Goal: Task Accomplishment & Management: Manage account settings

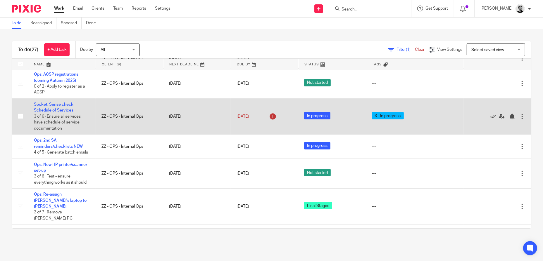
scroll to position [289, 0]
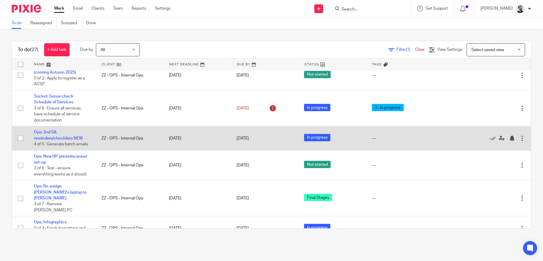
click at [68, 128] on td "Ops: 2nd SA reminders/checklists NEW 4 of 5 · Generate batch emails" at bounding box center [62, 139] width 68 height 24
click at [65, 130] on link "Ops: 2nd SA reminders/checklists NEW" at bounding box center [58, 135] width 49 height 10
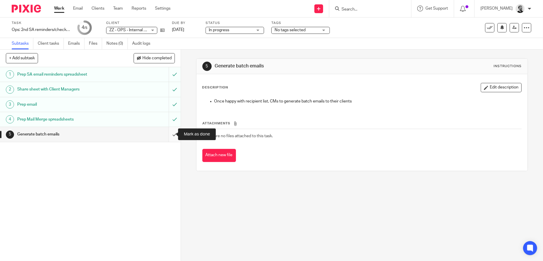
click at [165, 137] on input "submit" at bounding box center [90, 134] width 181 height 15
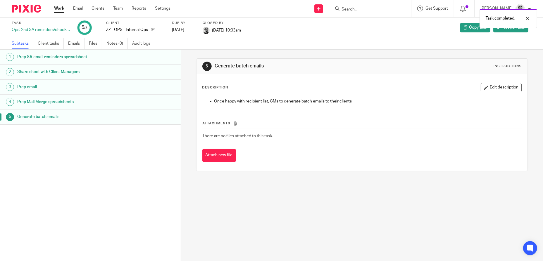
click at [60, 9] on link "Work" at bounding box center [59, 9] width 10 height 6
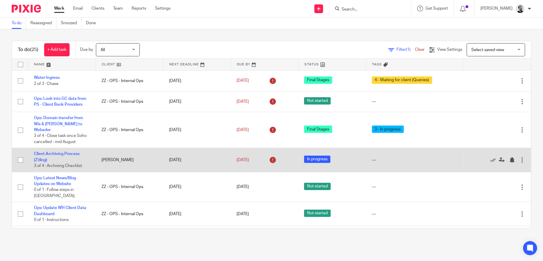
scroll to position [29, 0]
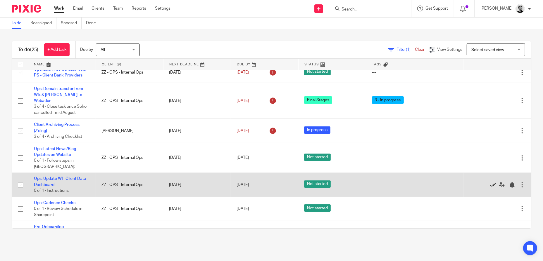
click at [490, 182] on icon at bounding box center [493, 185] width 6 height 6
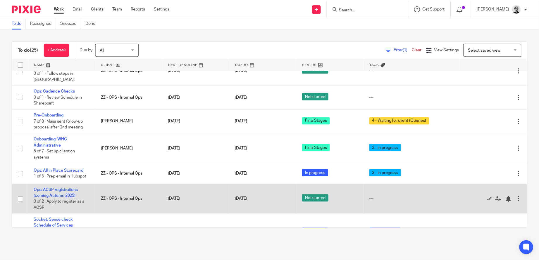
scroll to position [146, 0]
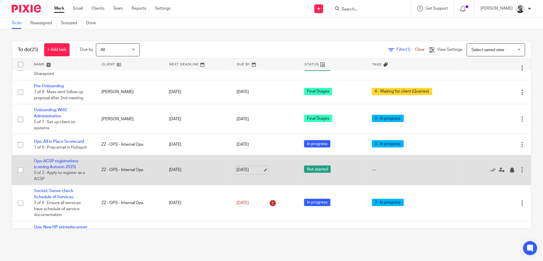
click at [248, 167] on link "[DATE]" at bounding box center [250, 170] width 26 height 6
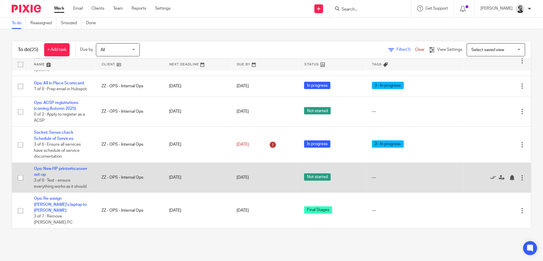
scroll to position [175, 0]
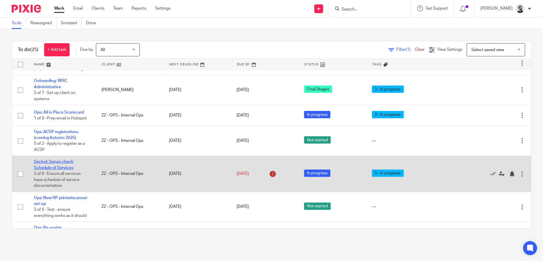
click at [58, 160] on link "Socket: Sense check Schedule of Services" at bounding box center [53, 165] width 39 height 10
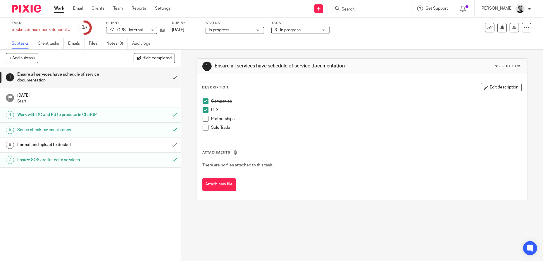
click at [56, 8] on link "Work" at bounding box center [59, 9] width 10 height 6
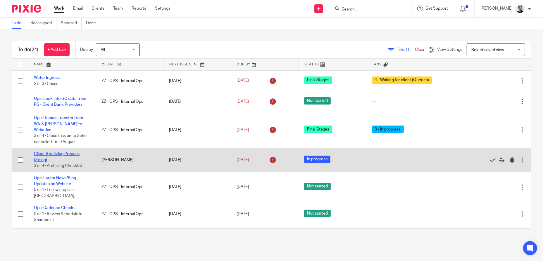
click at [62, 152] on link "Client Archiving Process (Z'ding)" at bounding box center [57, 157] width 46 height 10
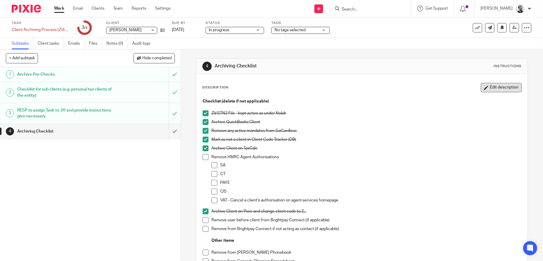
click at [494, 88] on button "Edit description" at bounding box center [501, 87] width 41 height 9
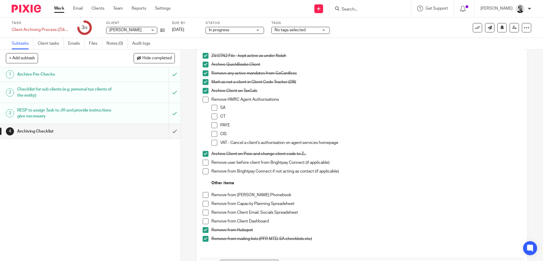
scroll to position [88, 0]
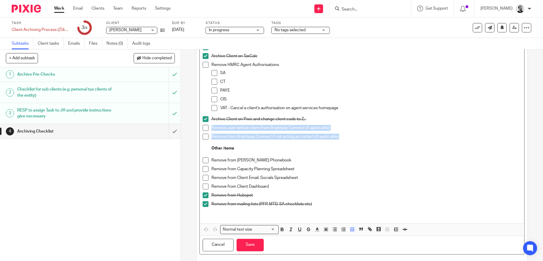
drag, startPoint x: 309, startPoint y: 134, endPoint x: 209, endPoint y: 130, distance: 100.1
click at [200, 130] on div "Checklist (delete if not applicable) Z'd STN2 File - kept active as under Nolah…" at bounding box center [362, 113] width 325 height 220
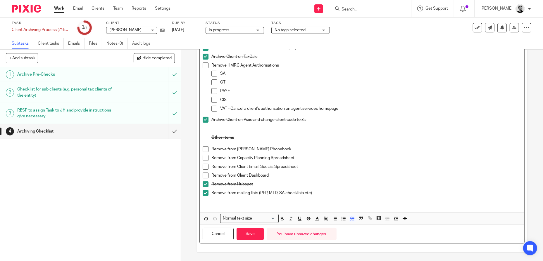
scroll to position [81, 0]
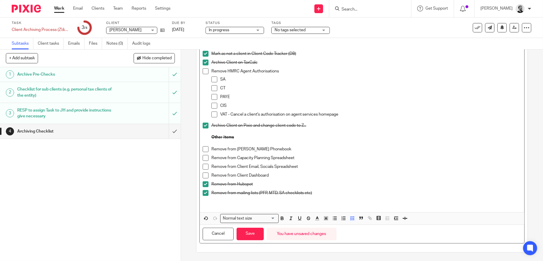
click at [437, 148] on p "Remove from Moneypenny Phonebook" at bounding box center [366, 149] width 310 height 6
click at [246, 234] on button "Save" at bounding box center [250, 234] width 27 height 13
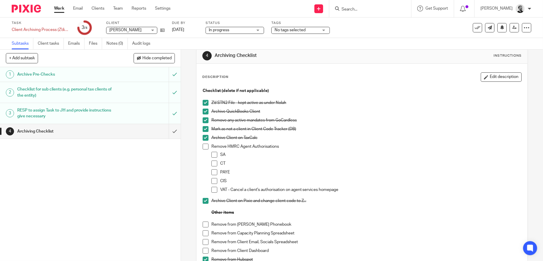
scroll to position [0, 0]
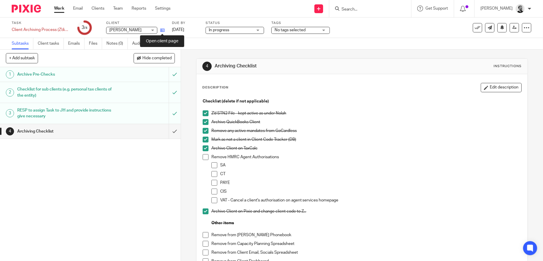
click at [163, 29] on icon at bounding box center [162, 30] width 4 height 4
click at [498, 87] on button "Edit description" at bounding box center [501, 87] width 41 height 9
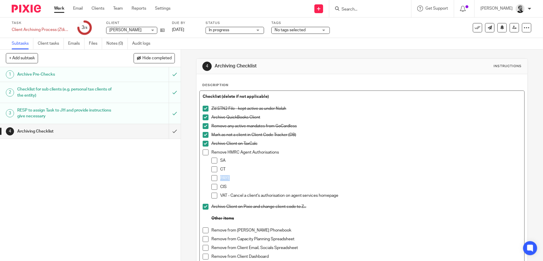
drag, startPoint x: 232, startPoint y: 177, endPoint x: 207, endPoint y: 177, distance: 24.6
click at [207, 177] on li "Remove HMRC Agent Authorisations SA CT PAYE CIS VAT - Cancel a client's authori…" at bounding box center [362, 177] width 319 height 54
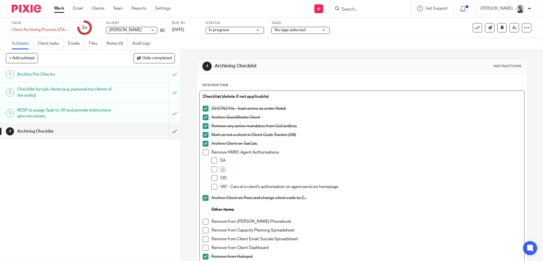
drag, startPoint x: 231, startPoint y: 169, endPoint x: 200, endPoint y: 168, distance: 31.3
click at [200, 168] on div "Checklist (delete if not applicable) Z'd STN2 File - kept active as under Nolah…" at bounding box center [362, 188] width 325 height 194
drag, startPoint x: 218, startPoint y: 177, endPoint x: 205, endPoint y: 172, distance: 13.8
click at [205, 172] on li "Remove HMRC Agent Authorisations SA CIS VAT - Cancel a client's authorisation o…" at bounding box center [362, 173] width 319 height 46
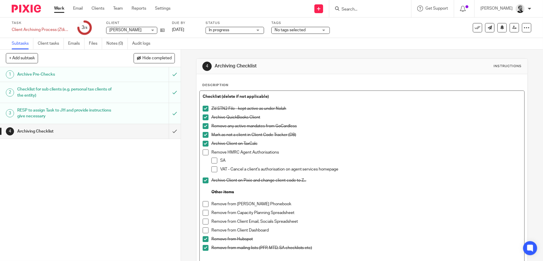
click at [235, 160] on p "SA" at bounding box center [370, 161] width 301 height 6
click at [214, 162] on span at bounding box center [214, 161] width 6 height 6
click at [345, 179] on p "Archive Client on Pixie and change client code to Z..." at bounding box center [366, 181] width 310 height 6
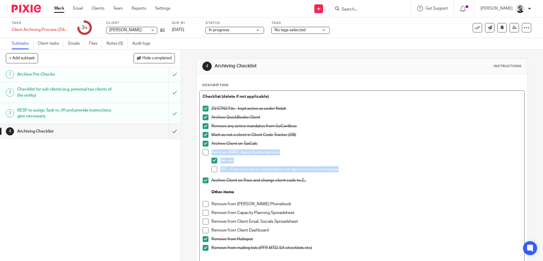
drag, startPoint x: 352, startPoint y: 169, endPoint x: 189, endPoint y: 171, distance: 163.4
click at [189, 171] on div "4 Archiving Checklist Instructions Description Checklist (delete if not applica…" at bounding box center [362, 156] width 362 height 212
click at [393, 165] on div "SA - na" at bounding box center [370, 162] width 301 height 9
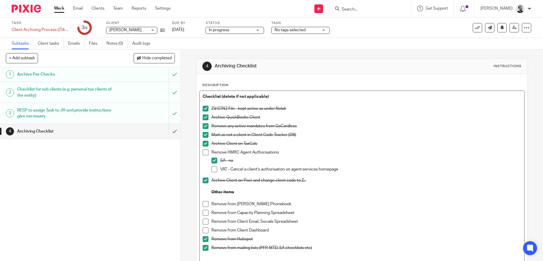
click at [204, 154] on span at bounding box center [206, 153] width 6 height 6
drag, startPoint x: 358, startPoint y: 170, endPoint x: 215, endPoint y: 170, distance: 143.8
click at [215, 170] on li "VAT - Cancel a client's authorisation on agent services homepage" at bounding box center [366, 171] width 310 height 9
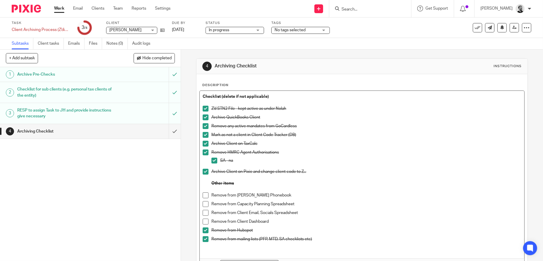
click at [403, 188] on p at bounding box center [362, 190] width 319 height 6
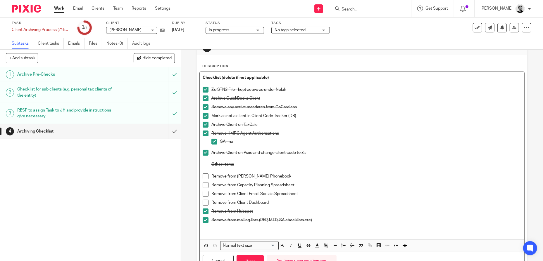
scroll to position [46, 0]
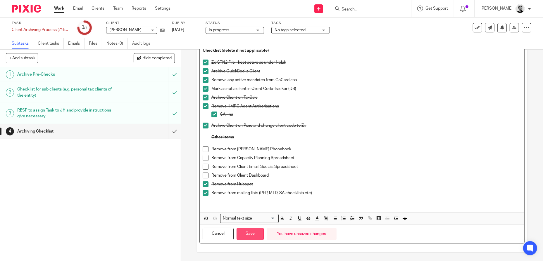
click at [246, 235] on button "Save" at bounding box center [250, 234] width 27 height 13
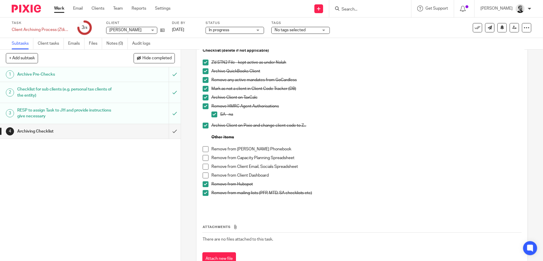
click at [203, 149] on span at bounding box center [206, 149] width 6 height 6
click at [347, 234] on td "There are no files attached to this task." at bounding box center [362, 240] width 320 height 14
click at [203, 157] on span at bounding box center [206, 158] width 6 height 6
click at [203, 169] on span at bounding box center [206, 167] width 6 height 6
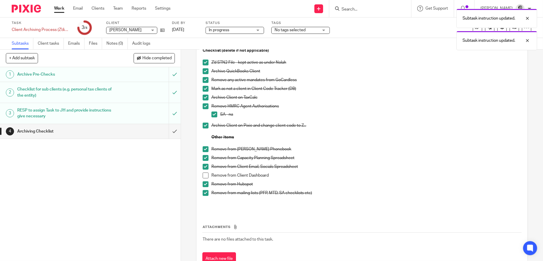
click at [203, 175] on span at bounding box center [206, 176] width 6 height 6
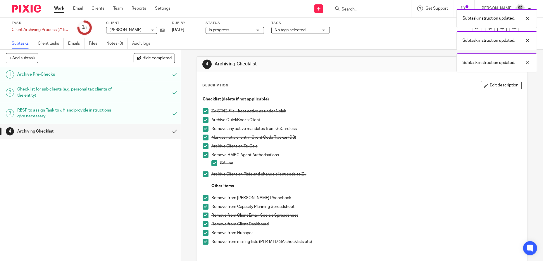
scroll to position [0, 0]
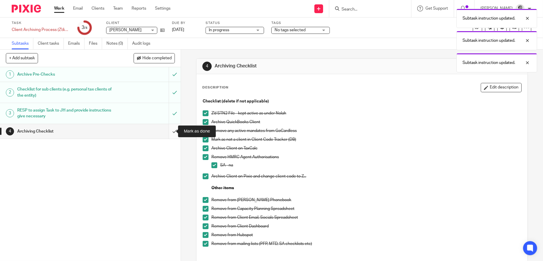
click at [167, 132] on input "submit" at bounding box center [90, 131] width 181 height 15
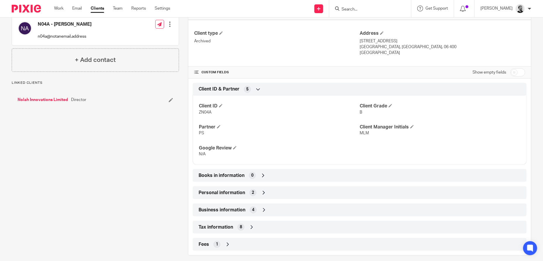
scroll to position [152, 0]
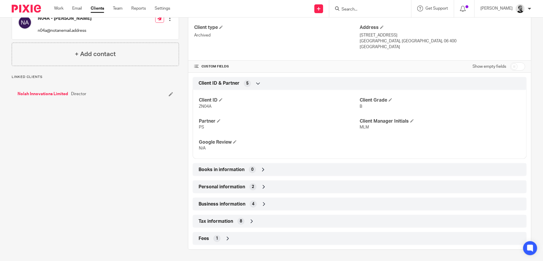
click at [265, 219] on div "Tax information 8" at bounding box center [359, 222] width 325 height 10
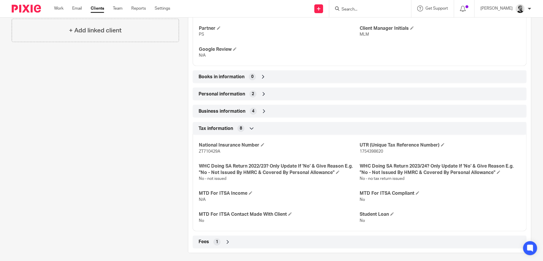
scroll to position [248, 0]
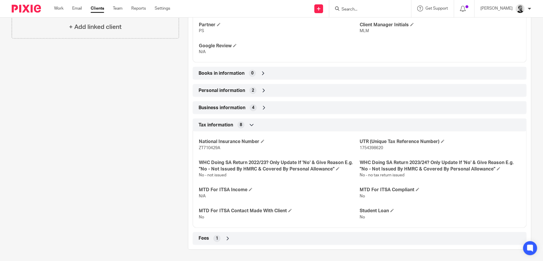
click at [376, 150] on span "1754398620" at bounding box center [371, 148] width 23 height 4
copy span "1754398620"
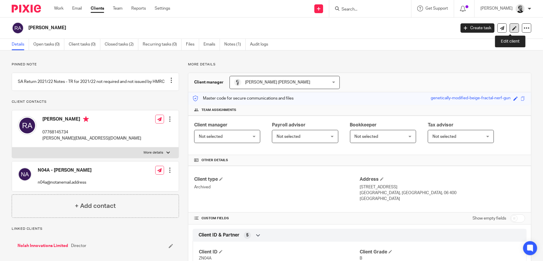
click at [512, 29] on icon at bounding box center [514, 28] width 4 height 4
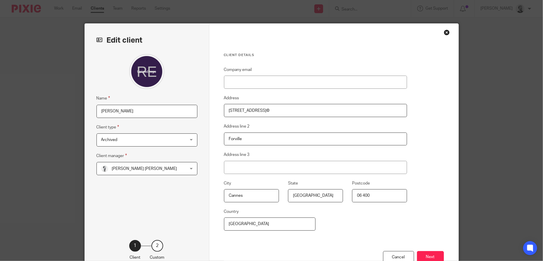
click at [445, 31] on div "Close this dialog window" at bounding box center [447, 33] width 6 height 6
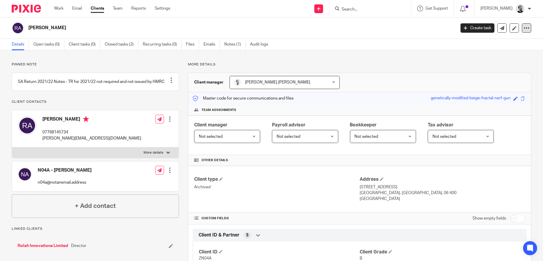
click at [524, 27] on icon at bounding box center [527, 28] width 6 height 6
click at [476, 68] on button "Archive client" at bounding box center [490, 68] width 65 height 8
click at [61, 7] on link "Work" at bounding box center [58, 9] width 9 height 6
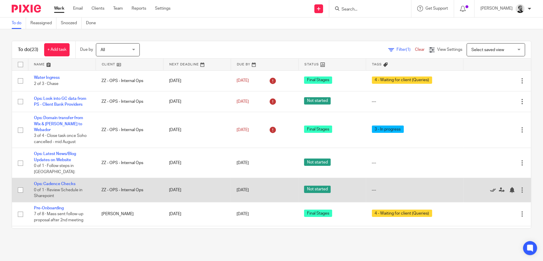
click at [490, 187] on icon at bounding box center [493, 190] width 6 height 6
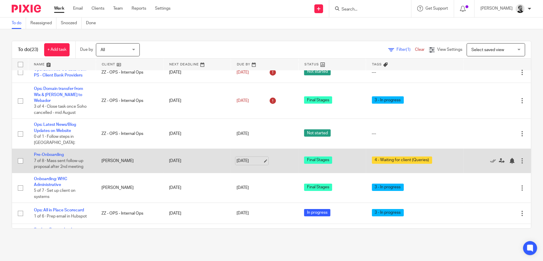
scroll to position [88, 0]
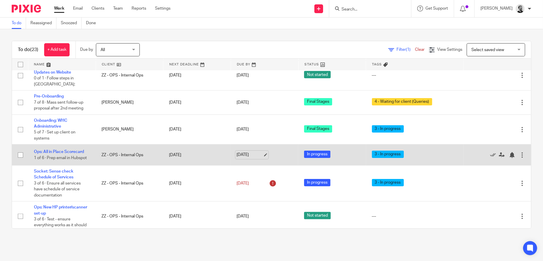
click at [242, 152] on link "[DATE]" at bounding box center [250, 155] width 26 height 6
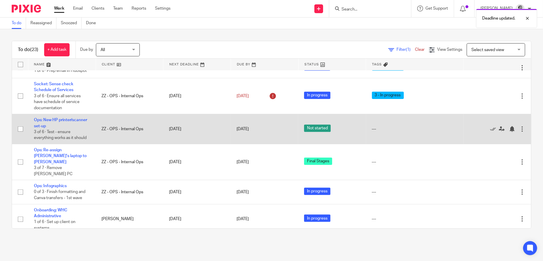
scroll to position [175, 0]
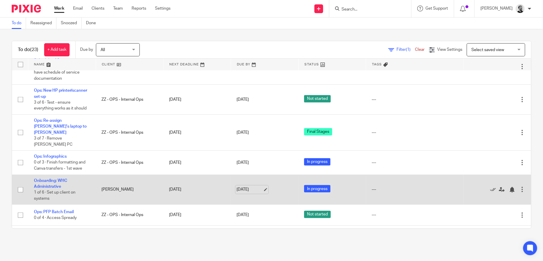
click at [239, 187] on link "15 Aug 2025" at bounding box center [250, 190] width 26 height 6
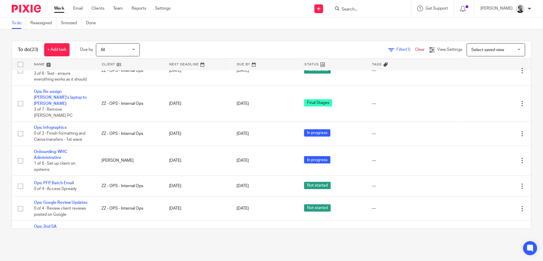
scroll to position [234, 0]
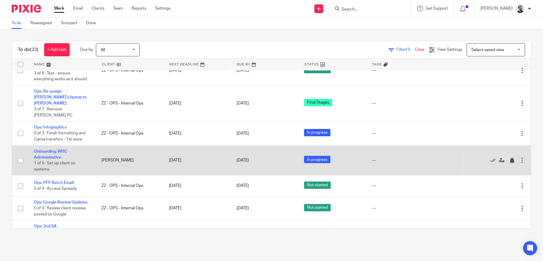
click at [52, 146] on td "Onboarding: WHC Administrative 1 of 6 · Set up client on systems" at bounding box center [62, 161] width 68 height 30
click at [51, 150] on link "Onboarding: WHC Administrative" at bounding box center [50, 155] width 33 height 10
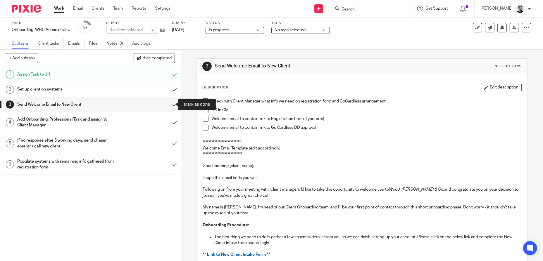
click at [171, 106] on input "submit" at bounding box center [90, 104] width 181 height 15
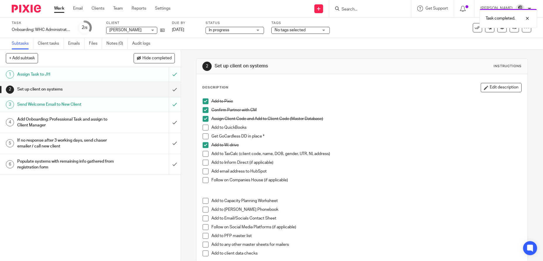
click at [113, 103] on div "Send Welcome Email to New Client" at bounding box center [90, 104] width 146 height 9
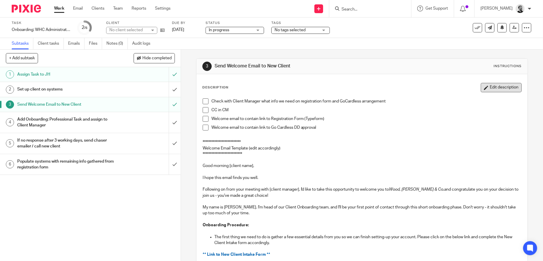
click at [498, 86] on button "Edit description" at bounding box center [501, 87] width 41 height 9
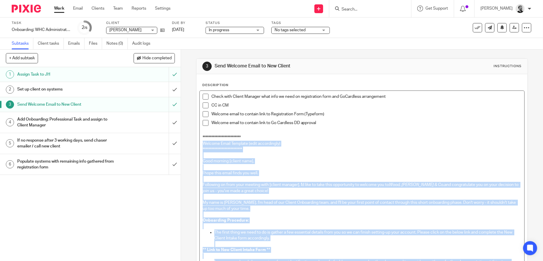
drag, startPoint x: 229, startPoint y: 218, endPoint x: 200, endPoint y: 144, distance: 79.8
click at [200, 144] on div "**********" at bounding box center [362, 207] width 325 height 232
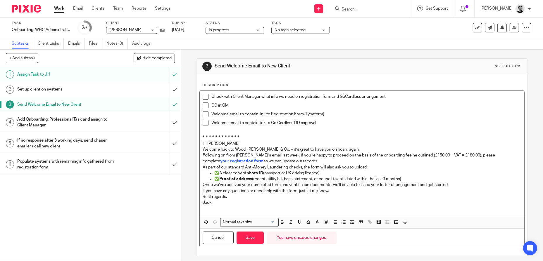
click at [414, 144] on p "Hi Andreas," at bounding box center [362, 144] width 319 height 6
click at [358, 149] on p "Welcome back to Wood, Hicks & Co. – it’s great to have you on board again." at bounding box center [362, 150] width 319 height 6
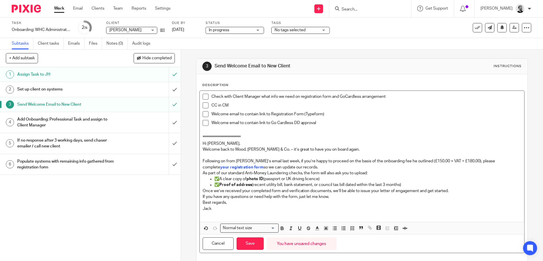
click at [264, 144] on p "Hi Andreas," at bounding box center [362, 144] width 319 height 6
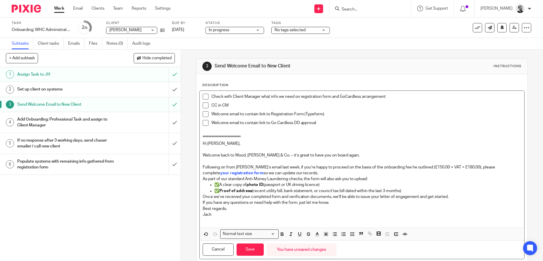
click at [322, 174] on p "Following on from Peter’s email last week, if you’re happy to proceed on the ba…" at bounding box center [362, 171] width 319 height 12
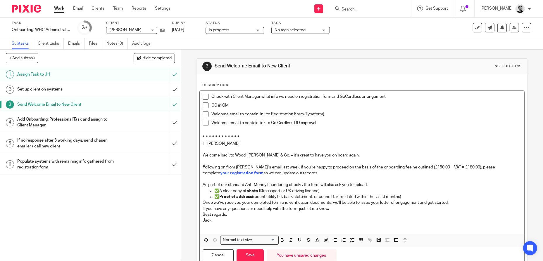
click at [412, 196] on p "✅ Proof of address (recent utility bill, bank statement, or council tax bill da…" at bounding box center [367, 197] width 307 height 6
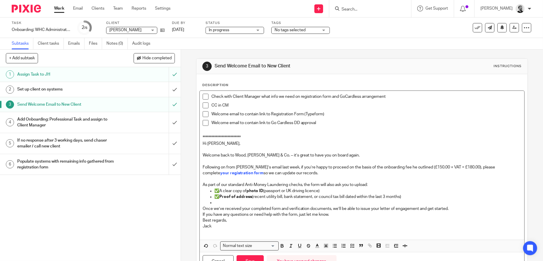
click at [335, 215] on p "If you have any questions or need help with the form, just let me know." at bounding box center [362, 215] width 319 height 6
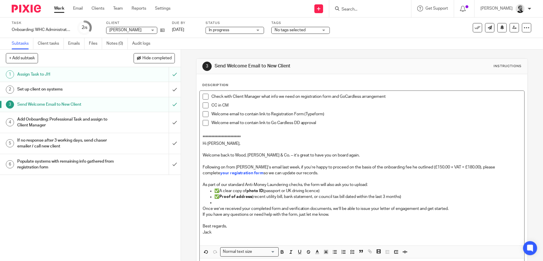
click at [453, 208] on p "Once we’ve received your completed form and verification documents, we’ll be ab…" at bounding box center [362, 209] width 319 height 6
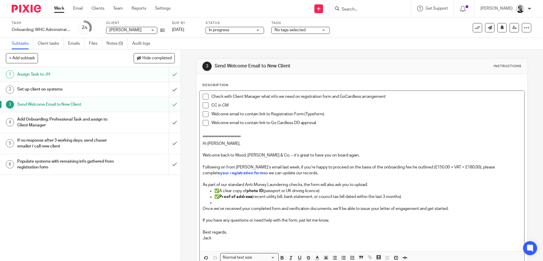
click at [371, 213] on p at bounding box center [362, 215] width 319 height 6
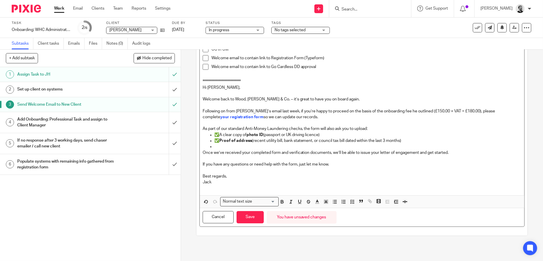
scroll to position [58, 0]
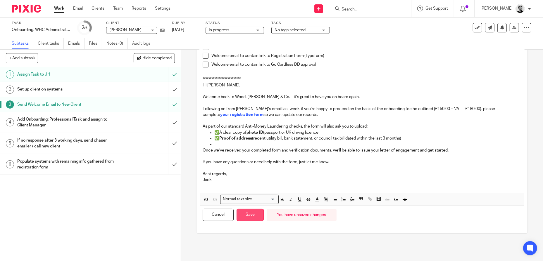
click at [250, 215] on button "Save" at bounding box center [250, 215] width 27 height 13
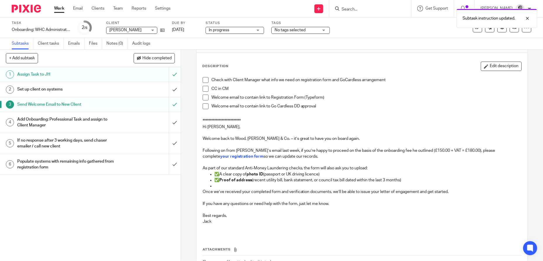
scroll to position [5, 0]
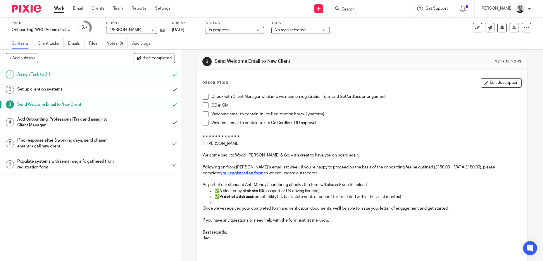
click at [220, 172] on strong "your registration form" at bounding box center [241, 173] width 43 height 4
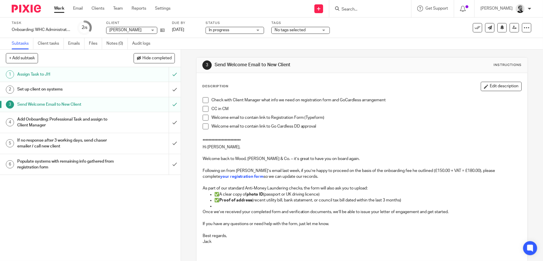
scroll to position [0, 0]
click at [127, 93] on div "Set up client on systems" at bounding box center [90, 89] width 146 height 9
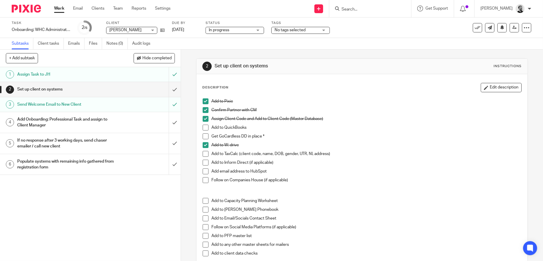
click at [61, 9] on link "Work" at bounding box center [59, 9] width 10 height 6
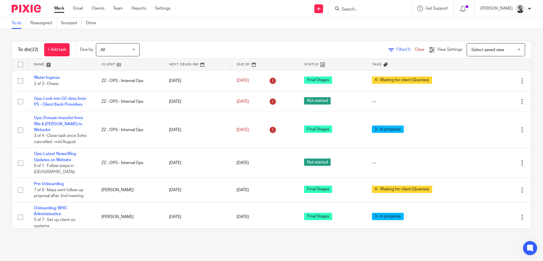
click at [383, 11] on input "Search" at bounding box center [367, 9] width 53 height 5
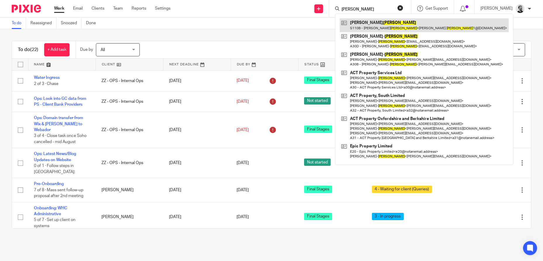
type input "[PERSON_NAME]"
click at [392, 21] on link at bounding box center [424, 24] width 169 height 13
click at [398, 18] on link at bounding box center [424, 24] width 169 height 13
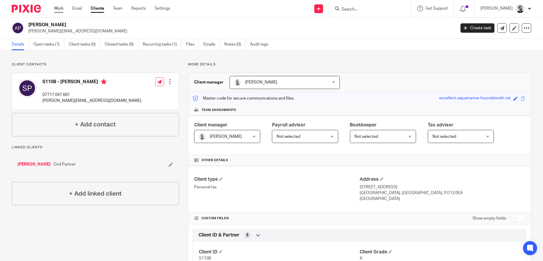
click at [61, 9] on link "Work" at bounding box center [58, 9] width 9 height 6
